Goal: Information Seeking & Learning: Learn about a topic

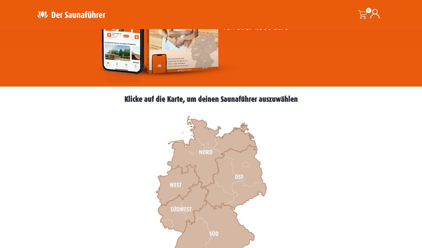
click at [177, 184] on icon at bounding box center [177, 185] width 43 height 41
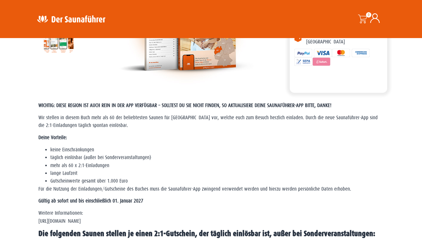
scroll to position [103, 0]
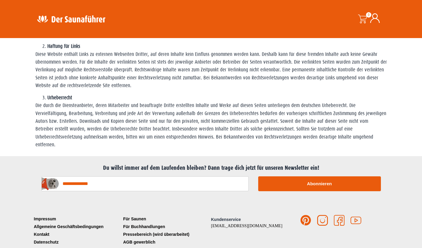
scroll to position [353, 0]
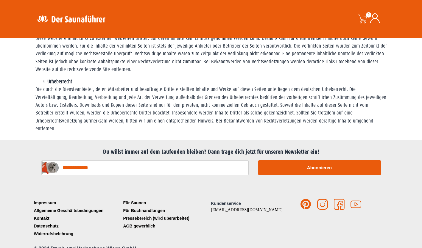
click at [232, 201] on span "Kundenservice" at bounding box center [226, 203] width 30 height 5
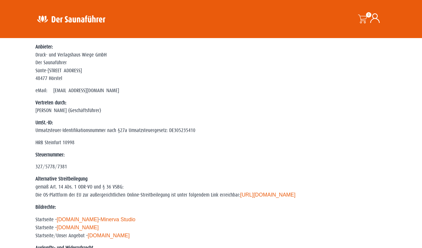
scroll to position [43, 0]
click at [79, 22] on img at bounding box center [70, 19] width 77 height 12
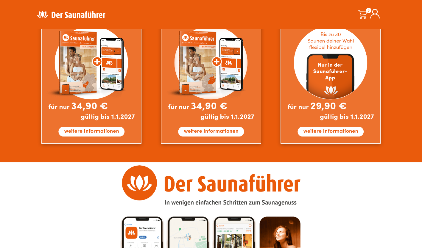
scroll to position [551, 0]
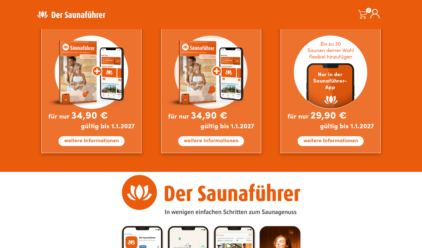
click at [327, 141] on img at bounding box center [331, 85] width 100 height 136
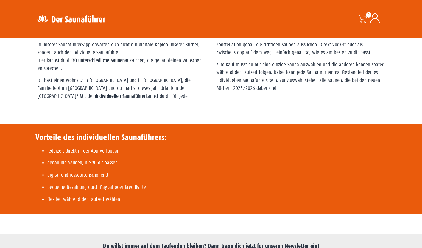
scroll to position [175, 0]
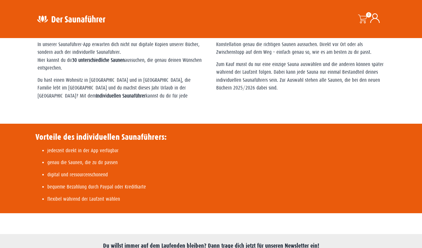
click at [57, 23] on img at bounding box center [70, 19] width 77 height 12
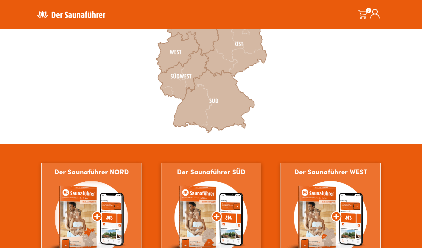
scroll to position [237, 0]
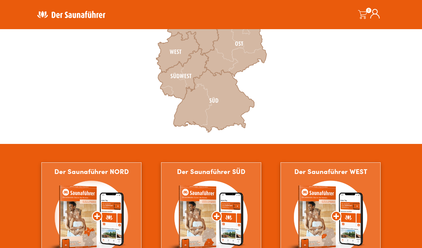
click at [177, 52] on icon at bounding box center [177, 52] width 43 height 41
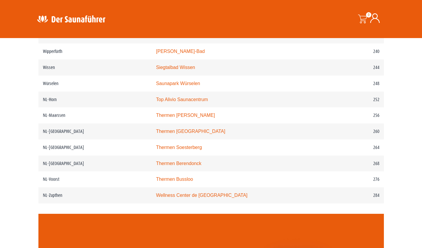
scroll to position [1190, 0]
click at [186, 147] on link "Thermen Soesterberg" at bounding box center [179, 147] width 46 height 5
click at [201, 195] on link "Wellness Center de Bronsbergen" at bounding box center [201, 195] width 91 height 5
click at [192, 114] on link "Thermen Maarssen" at bounding box center [185, 115] width 59 height 5
click at [191, 130] on link "Thermen Maastricht" at bounding box center [190, 131] width 69 height 5
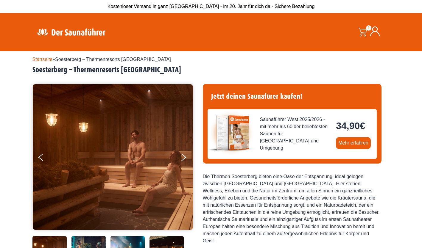
click at [183, 161] on button "Next" at bounding box center [187, 158] width 15 height 15
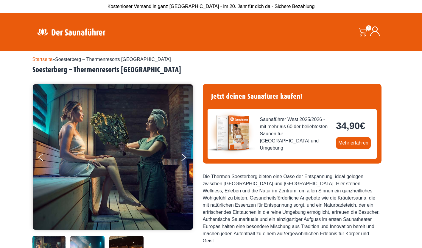
click at [183, 161] on button "Next" at bounding box center [187, 158] width 15 height 15
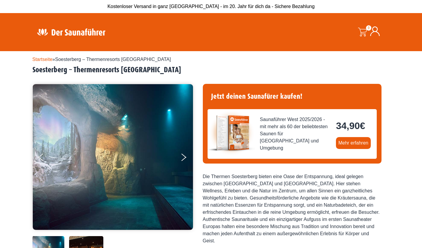
click at [183, 161] on button "Next" at bounding box center [187, 158] width 15 height 15
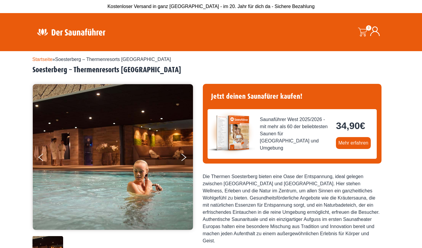
click at [183, 161] on button "Next" at bounding box center [187, 158] width 15 height 15
click at [183, 156] on icon "Next" at bounding box center [183, 156] width 5 height 4
click at [44, 152] on button "Previous" at bounding box center [45, 158] width 15 height 15
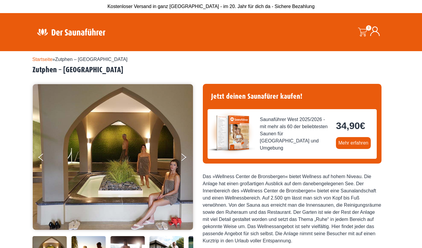
click at [192, 161] on button "Next" at bounding box center [187, 158] width 15 height 15
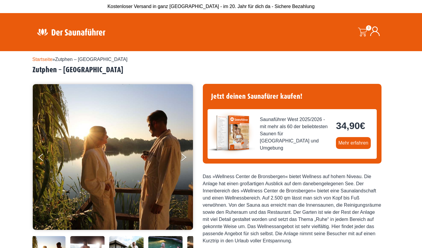
click at [186, 157] on button "Next" at bounding box center [187, 158] width 15 height 15
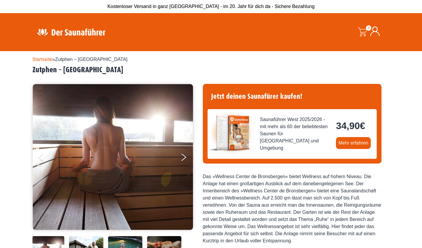
click at [186, 157] on button "Next" at bounding box center [187, 158] width 15 height 15
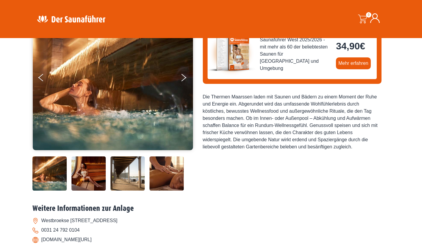
scroll to position [80, 0]
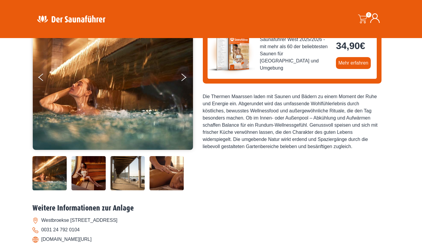
click at [132, 186] on img at bounding box center [127, 173] width 34 height 34
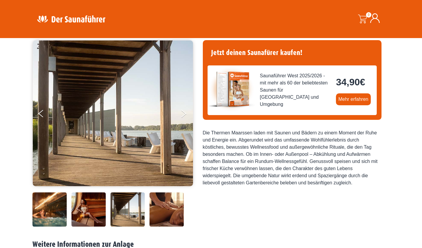
scroll to position [46, 0]
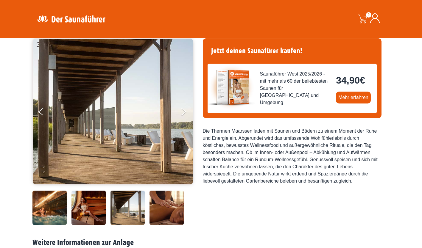
click at [96, 206] on img at bounding box center [88, 208] width 34 height 34
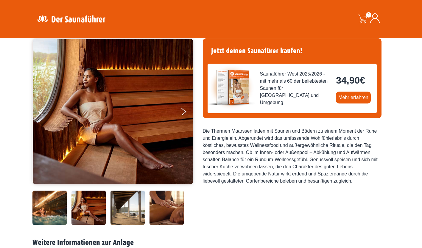
click at [124, 210] on img at bounding box center [127, 208] width 34 height 34
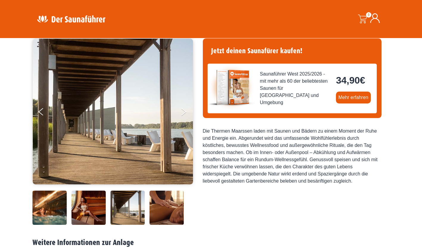
click at [147, 207] on div at bounding box center [112, 208] width 161 height 34
click at [136, 208] on img at bounding box center [127, 208] width 34 height 34
click at [160, 210] on img at bounding box center [166, 208] width 34 height 34
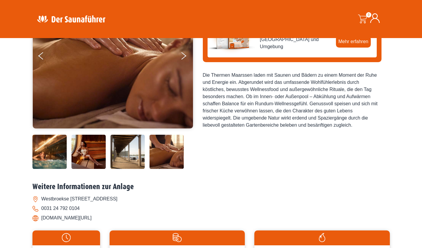
scroll to position [0, 0]
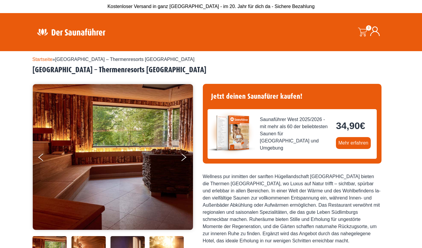
click at [185, 159] on button "Next" at bounding box center [187, 158] width 15 height 15
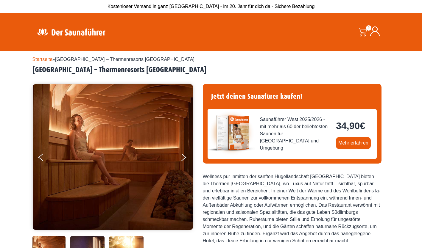
click at [185, 159] on button "Next" at bounding box center [187, 158] width 15 height 15
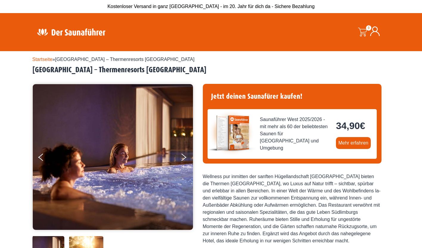
click at [185, 159] on button "Next" at bounding box center [187, 158] width 15 height 15
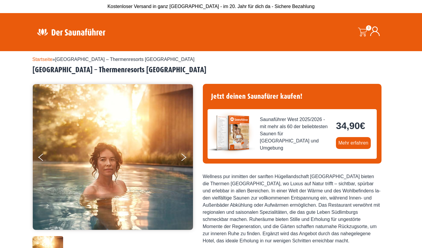
click at [185, 159] on button "Next" at bounding box center [187, 158] width 15 height 15
